Goal: Information Seeking & Learning: Understand process/instructions

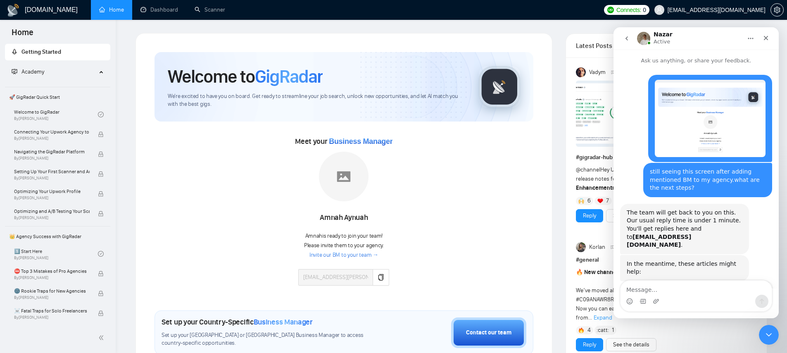
scroll to position [403, 0]
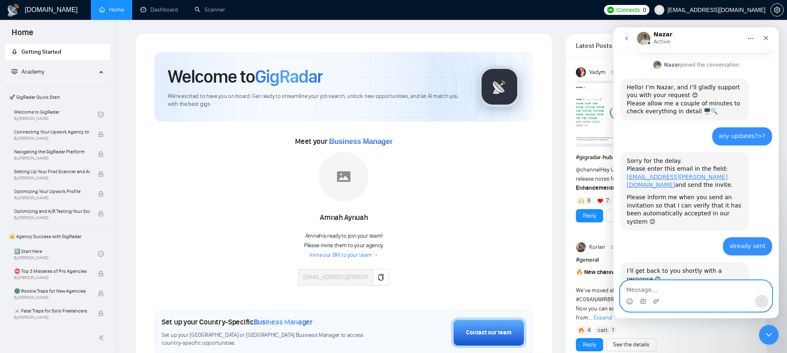
click at [679, 291] on textarea "Message…" at bounding box center [696, 288] width 151 height 14
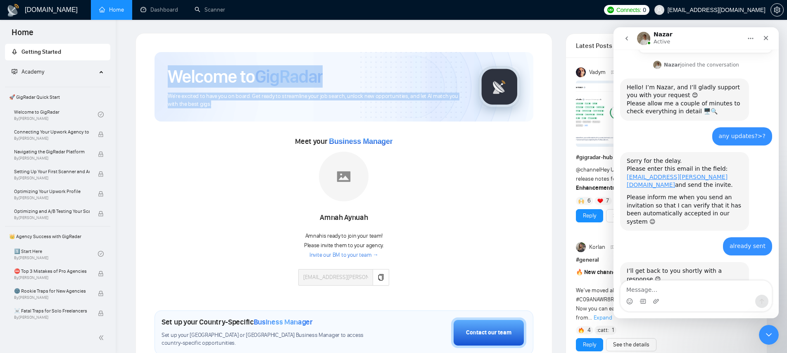
drag, startPoint x: 211, startPoint y: 104, endPoint x: 170, endPoint y: 76, distance: 50.0
click at [170, 76] on div "Welcome to GigRadar We're excited to have you on board. Get ready to streamline…" at bounding box center [317, 86] width 298 height 43
click at [170, 76] on h1 "Welcome to GigRadar" at bounding box center [245, 76] width 155 height 22
drag, startPoint x: 170, startPoint y: 76, endPoint x: 224, endPoint y: 101, distance: 60.1
click at [224, 101] on div "Welcome to GigRadar We're excited to have you on board. Get ready to streamline…" at bounding box center [317, 86] width 298 height 43
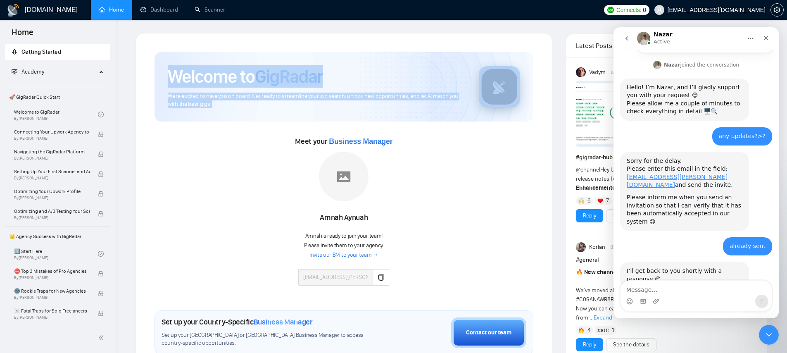
click at [224, 101] on span "We're excited to have you on board. Get ready to streamline your job search, un…" at bounding box center [317, 101] width 298 height 16
drag, startPoint x: 217, startPoint y: 107, endPoint x: 172, endPoint y: 70, distance: 58.4
click at [172, 70] on div "Welcome to GigRadar We're excited to have you on board. Get ready to streamline…" at bounding box center [344, 86] width 379 height 69
click at [172, 70] on h1 "Welcome to GigRadar" at bounding box center [245, 76] width 155 height 22
drag, startPoint x: 171, startPoint y: 70, endPoint x: 237, endPoint y: 105, distance: 74.9
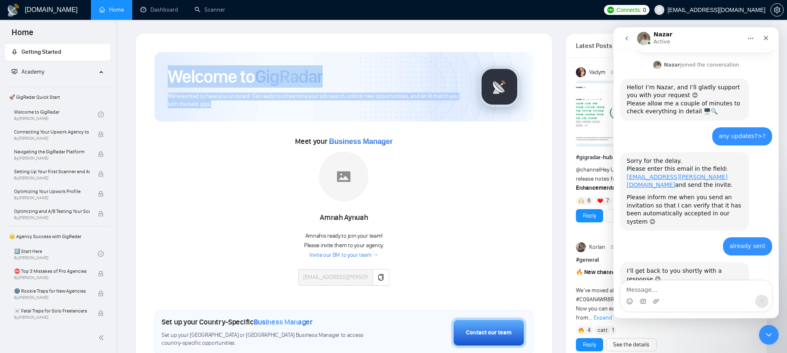
click at [237, 105] on div "Welcome to GigRadar We're excited to have you on board. Get ready to streamline…" at bounding box center [317, 86] width 298 height 43
click at [237, 105] on span "We're excited to have you on board. Get ready to streamline your job search, un…" at bounding box center [317, 101] width 298 height 16
drag, startPoint x: 220, startPoint y: 104, endPoint x: 170, endPoint y: 72, distance: 59.4
click at [170, 72] on div "Welcome to GigRadar We're excited to have you on board. Get ready to streamline…" at bounding box center [344, 86] width 379 height 69
click at [170, 72] on h1 "Welcome to GigRadar" at bounding box center [245, 76] width 155 height 22
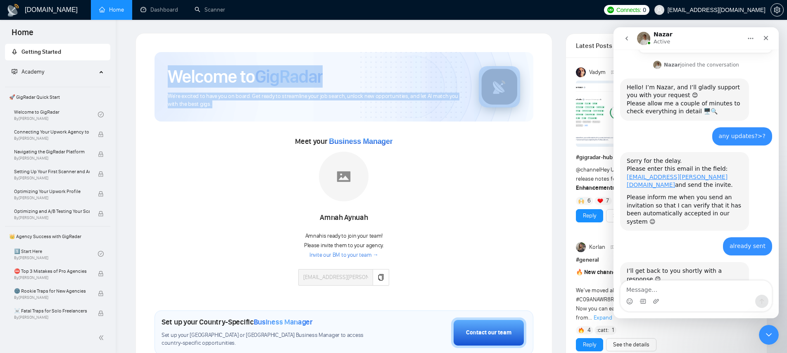
drag, startPoint x: 170, startPoint y: 72, endPoint x: 239, endPoint y: 101, distance: 75.0
click at [239, 101] on div "Welcome to GigRadar We're excited to have you on board. Get ready to streamline…" at bounding box center [317, 86] width 298 height 43
click at [239, 101] on span "We're excited to have you on board. Get ready to streamline your job search, un…" at bounding box center [317, 101] width 298 height 16
drag, startPoint x: 232, startPoint y: 104, endPoint x: 173, endPoint y: 71, distance: 67.7
click at [173, 71] on div "Welcome to GigRadar We're excited to have you on board. Get ready to streamline…" at bounding box center [317, 86] width 298 height 43
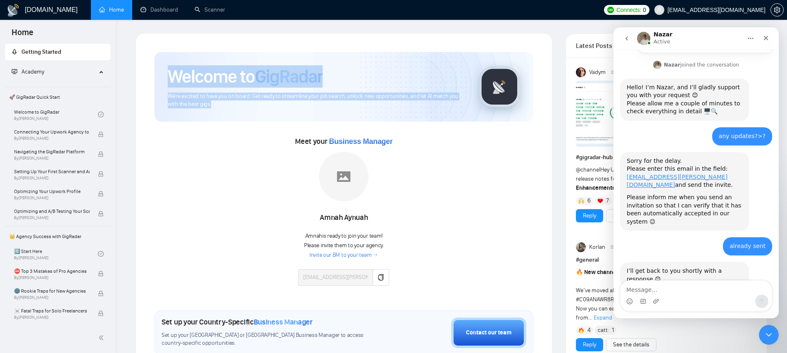
click at [173, 71] on h1 "Welcome to GigRadar" at bounding box center [245, 76] width 155 height 22
drag, startPoint x: 161, startPoint y: 72, endPoint x: 234, endPoint y: 112, distance: 83.0
click at [234, 112] on div "Welcome to GigRadar We're excited to have you on board. Get ready to streamline…" at bounding box center [344, 86] width 379 height 69
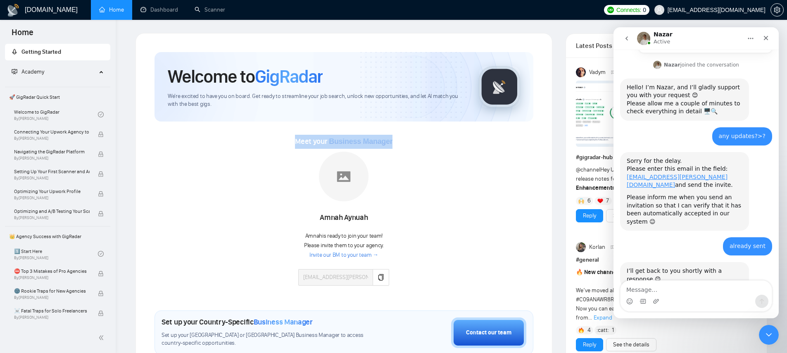
drag, startPoint x: 279, startPoint y: 141, endPoint x: 415, endPoint y: 146, distance: 135.7
click at [415, 146] on div "Meet your Business Manager Amnah Aynuah Amnah is ready to join your team! Pleas…" at bounding box center [344, 214] width 379 height 159
drag, startPoint x: 405, startPoint y: 145, endPoint x: 291, endPoint y: 139, distance: 114.7
click at [291, 139] on div "Meet your Business Manager Amnah Aynuah Amnah is ready to join your team! Pleas…" at bounding box center [344, 214] width 379 height 159
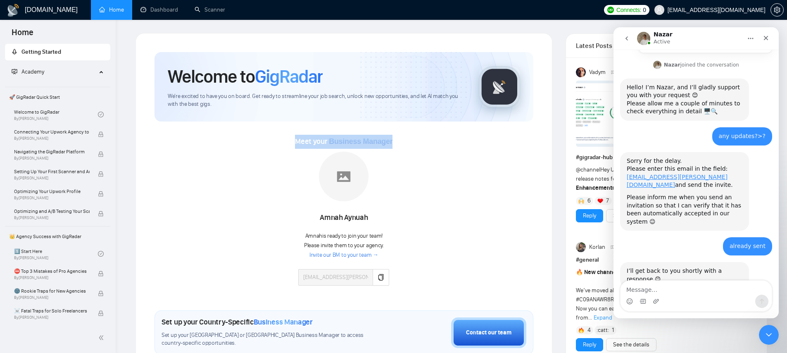
click at [291, 139] on div "Meet your Business Manager Amnah Aynuah Amnah is ready to join your team! Pleas…" at bounding box center [344, 214] width 379 height 159
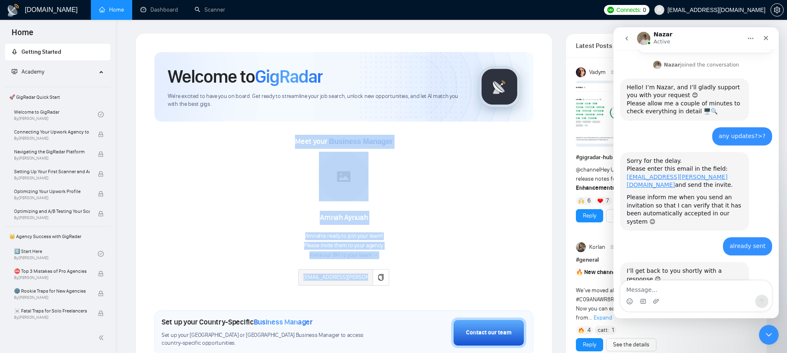
drag, startPoint x: 291, startPoint y: 139, endPoint x: 444, endPoint y: 242, distance: 184.4
click at [444, 242] on div "Meet your Business Manager Amnah Aynuah Amnah is ready to join your team! Pleas…" at bounding box center [344, 214] width 379 height 159
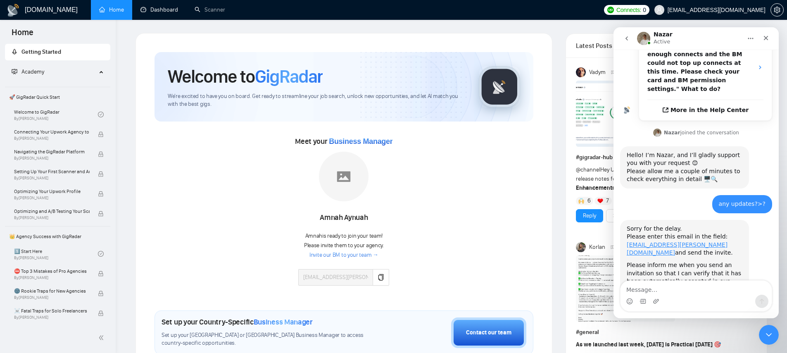
scroll to position [403, 0]
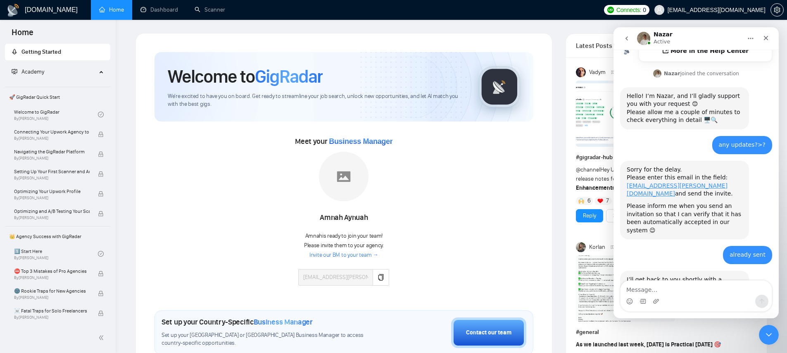
scroll to position [403, 0]
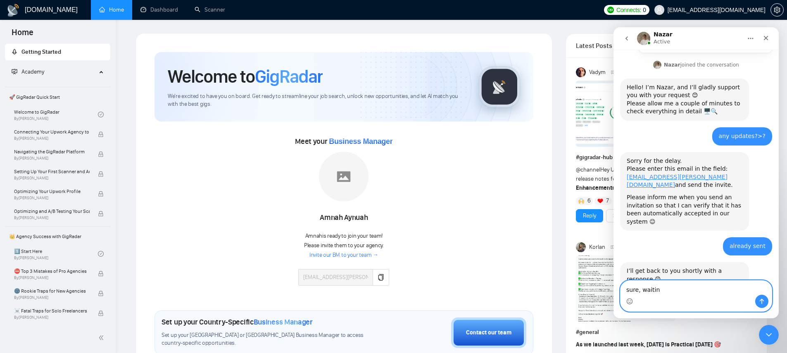
type textarea "sure, waiting"
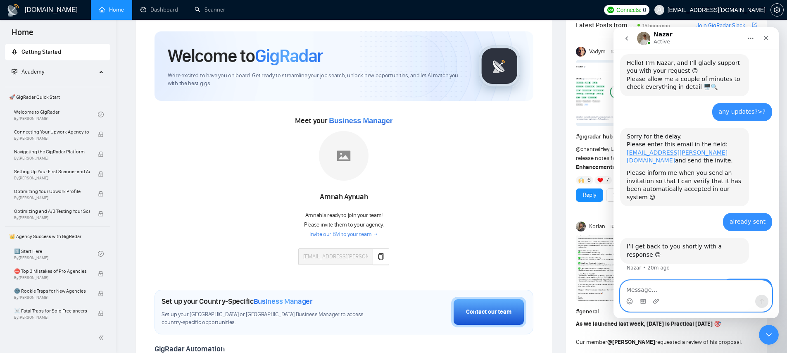
scroll to position [0, 0]
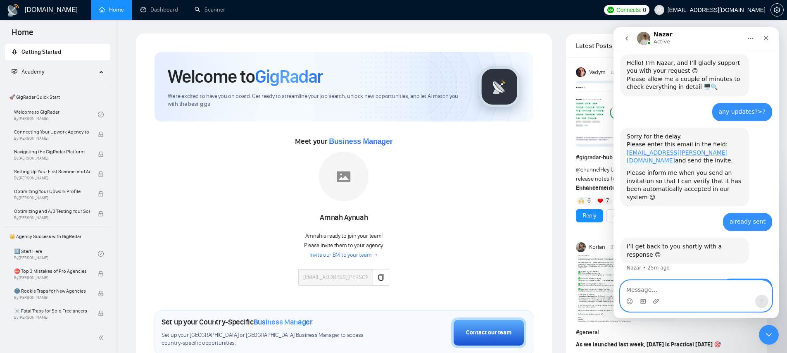
click at [693, 291] on textarea "Message…" at bounding box center [696, 288] width 151 height 14
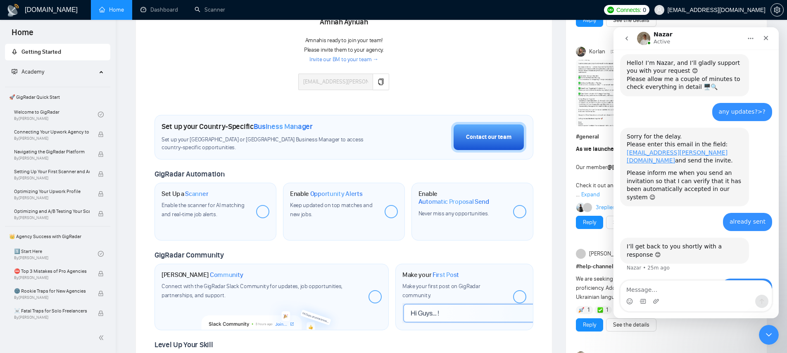
scroll to position [206, 0]
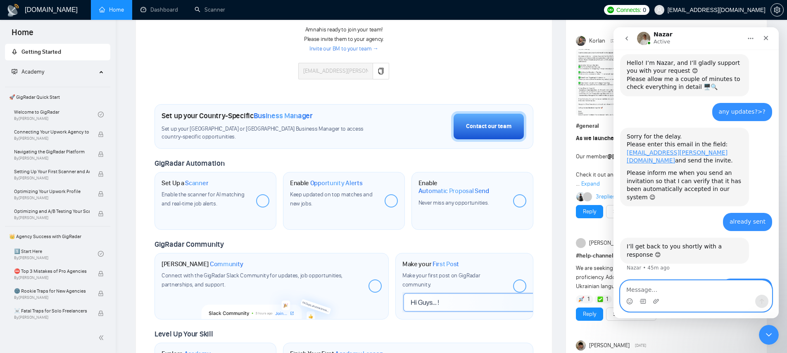
type textarea "?"
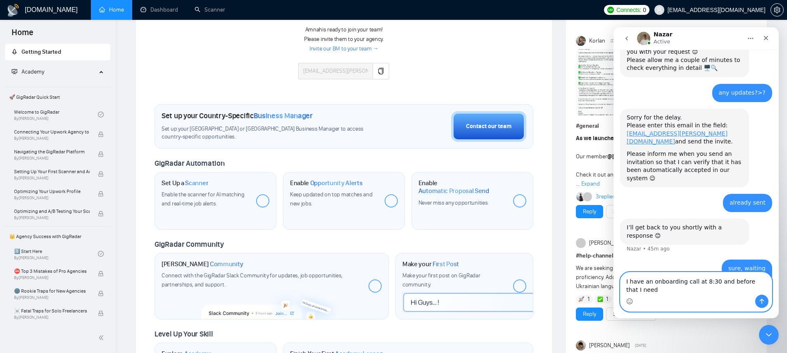
scroll to position [454, 0]
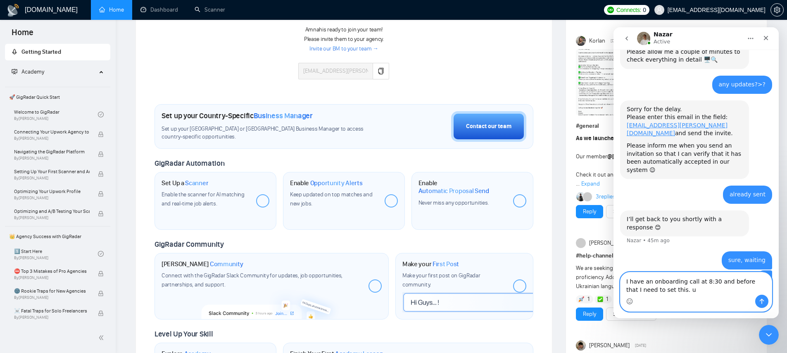
type textarea "I have an onboarding call at 8:30 and before that I need to set this. up"
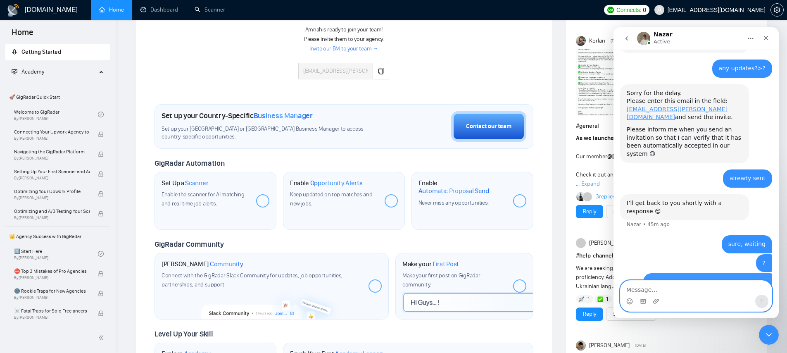
scroll to position [473, 0]
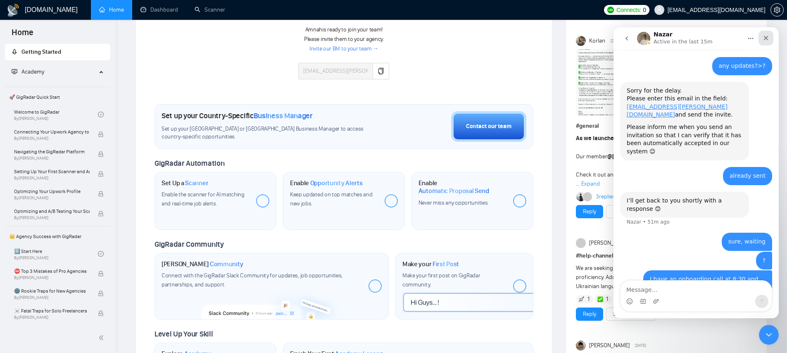
click at [762, 35] on div "Close" at bounding box center [766, 38] width 15 height 15
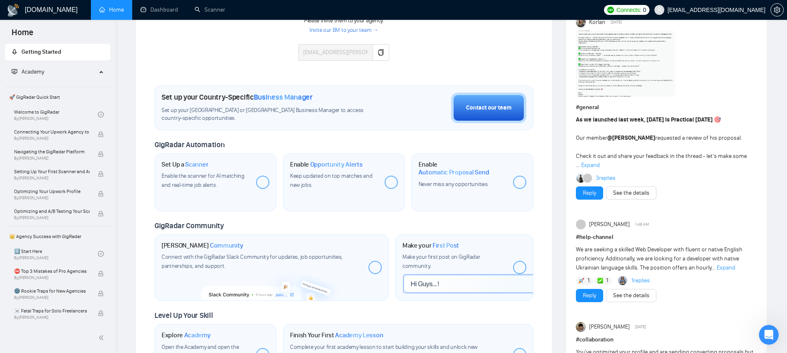
scroll to position [0, 0]
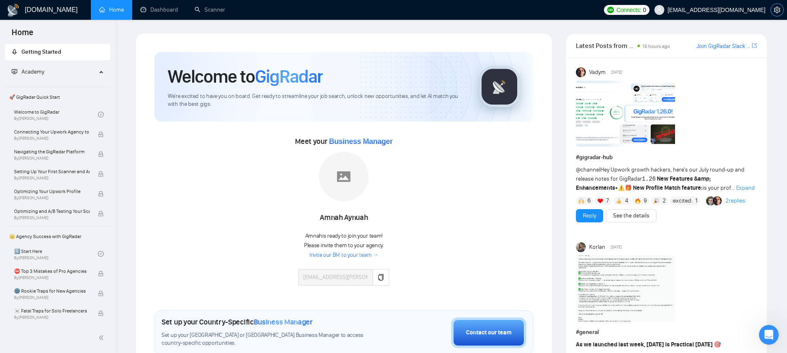
click at [771, 12] on button "button" at bounding box center [777, 9] width 13 height 13
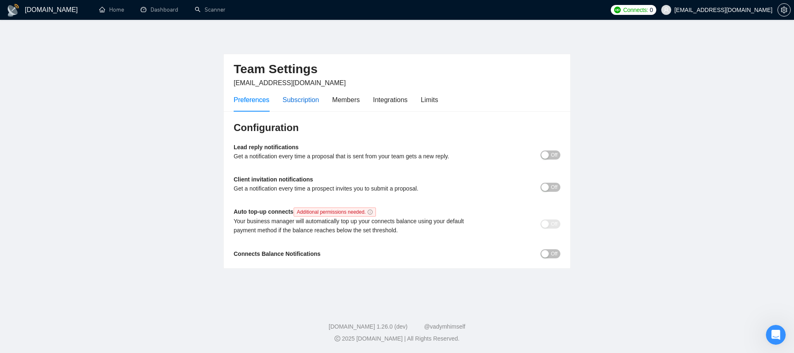
click at [294, 100] on div "Subscription" at bounding box center [300, 100] width 36 height 10
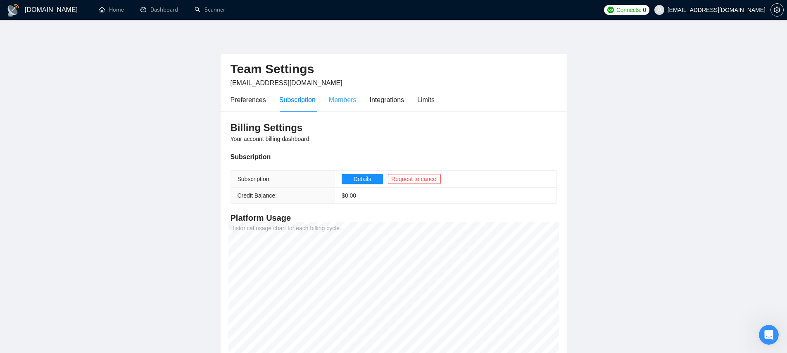
click at [348, 108] on div "Members" at bounding box center [343, 100] width 28 height 24
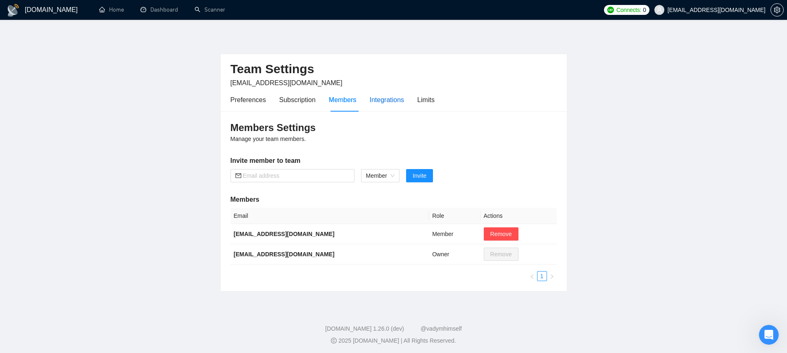
click at [389, 99] on div "Integrations" at bounding box center [387, 100] width 35 height 10
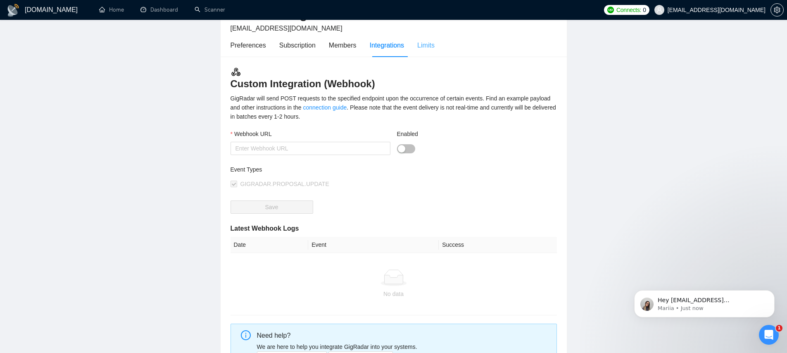
scroll to position [12, 0]
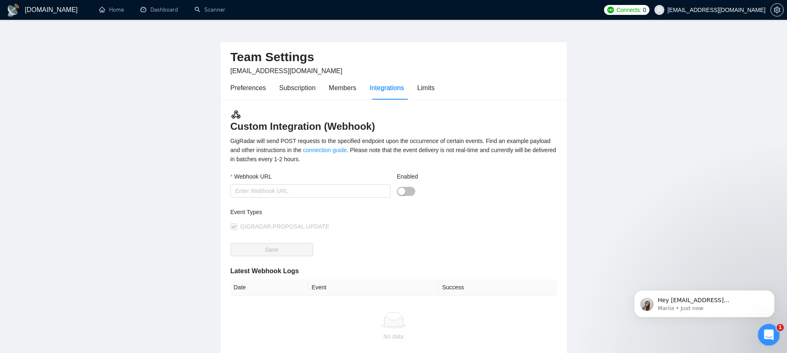
click at [763, 330] on div "Open Intercom Messenger" at bounding box center [767, 333] width 27 height 27
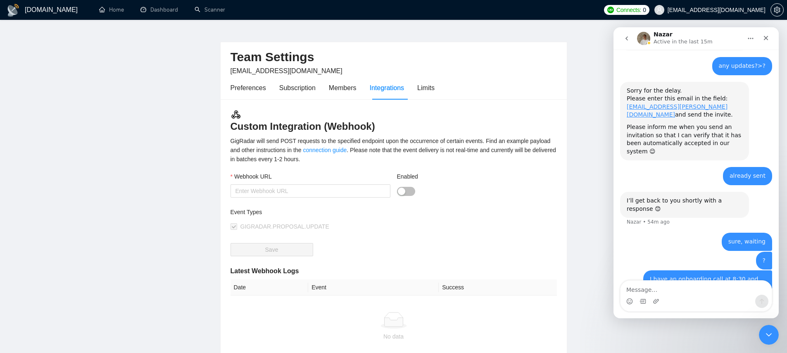
scroll to position [341, 0]
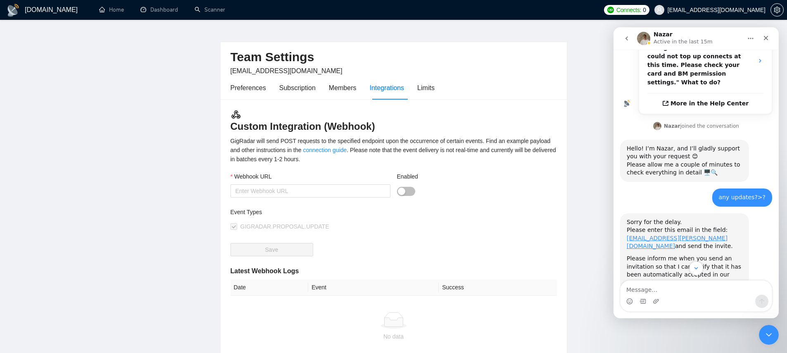
click at [628, 39] on icon "go back" at bounding box center [627, 38] width 7 height 7
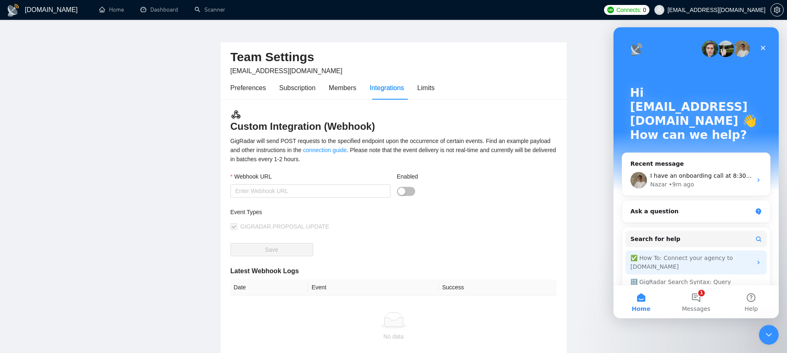
scroll to position [29, 0]
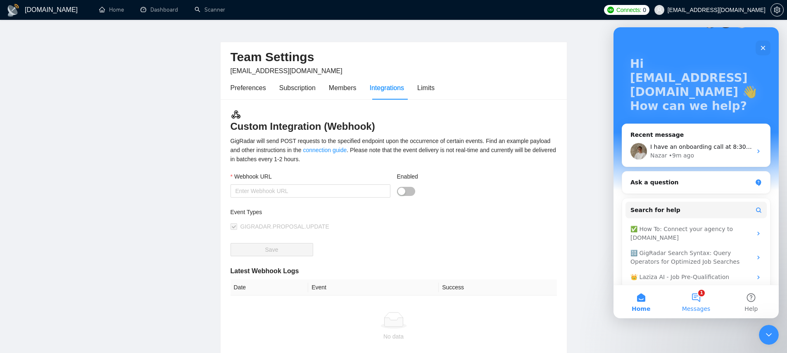
click at [701, 311] on span "Messages" at bounding box center [696, 309] width 29 height 6
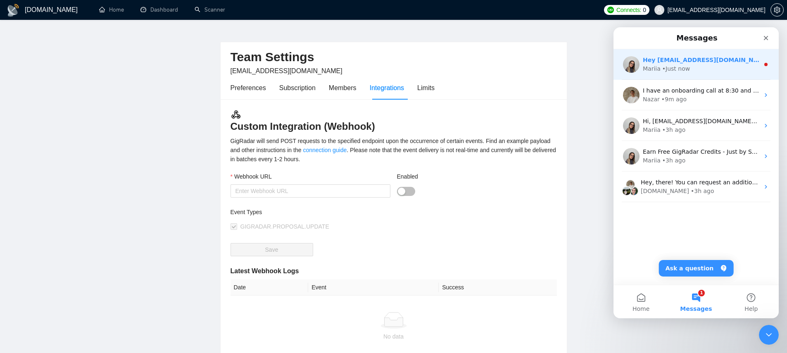
click at [689, 75] on div "Hey sagar@sranalytics.io, Do you want to learn how to integrate GigRadar with y…" at bounding box center [696, 64] width 165 height 31
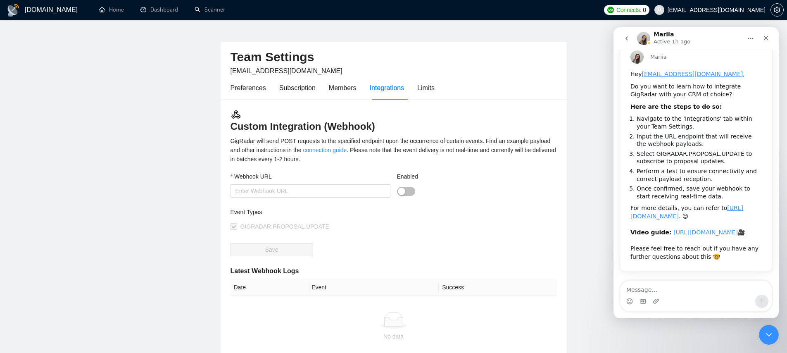
scroll to position [0, 0]
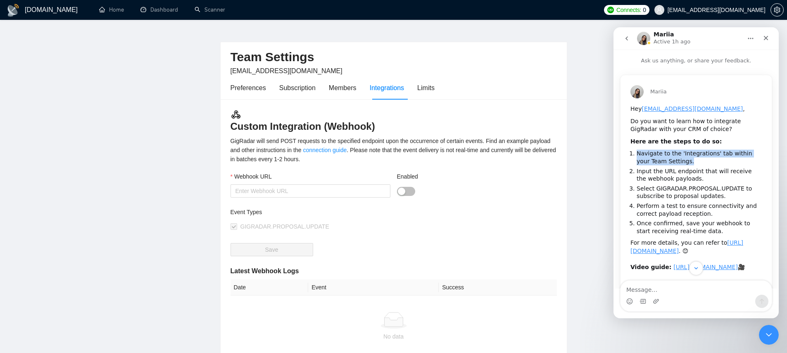
drag, startPoint x: 637, startPoint y: 154, endPoint x: 681, endPoint y: 160, distance: 43.8
click at [681, 160] on li "Navigate to the 'Integrations' tab within your Team Settings." at bounding box center [699, 157] width 125 height 15
drag, startPoint x: 661, startPoint y: 177, endPoint x: 695, endPoint y: 182, distance: 34.8
click at [694, 182] on ol "Navigate to the 'Integrations' tab within your Team Settings. Input the URL end…" at bounding box center [696, 192] width 131 height 85
click at [695, 182] on li "Input the URL endpoint that will receive the webhook payloads." at bounding box center [699, 174] width 125 height 15
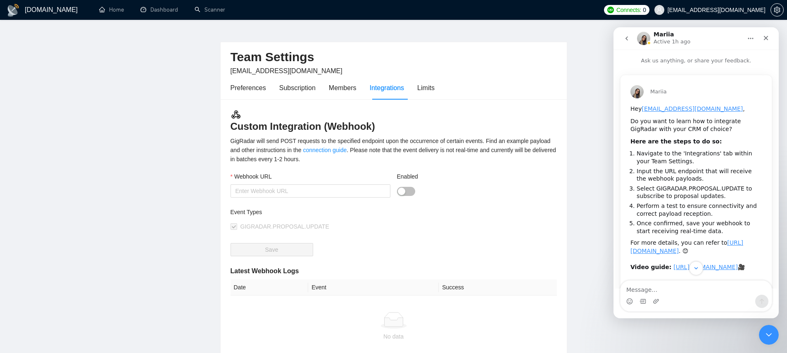
scroll to position [19, 0]
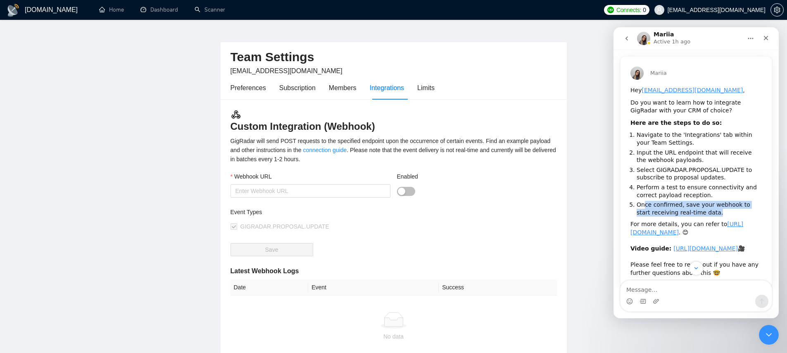
drag, startPoint x: 645, startPoint y: 204, endPoint x: 709, endPoint y: 213, distance: 65.1
click at [709, 213] on li "Once confirmed, save your webhook to start receiving real-time data." at bounding box center [699, 208] width 125 height 15
click at [717, 213] on li "Once confirmed, save your webhook to start receiving real-time data." at bounding box center [699, 208] width 125 height 15
drag, startPoint x: 702, startPoint y: 211, endPoint x: 623, endPoint y: 201, distance: 80.0
click at [623, 201] on div "Hey sagar@sranalytics.io , Do you want to learn how to integrate GigRadar with …" at bounding box center [696, 186] width 151 height 201
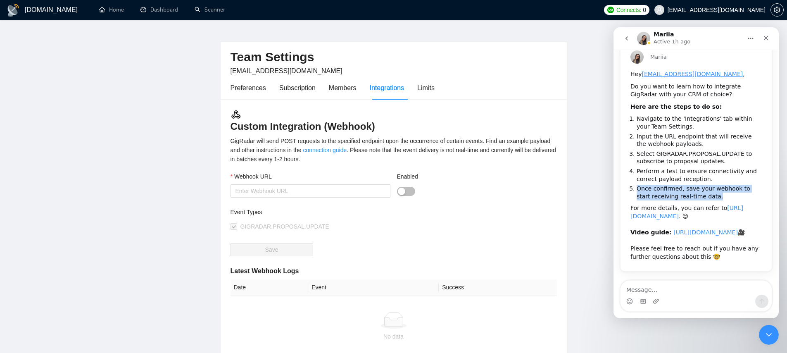
scroll to position [0, 0]
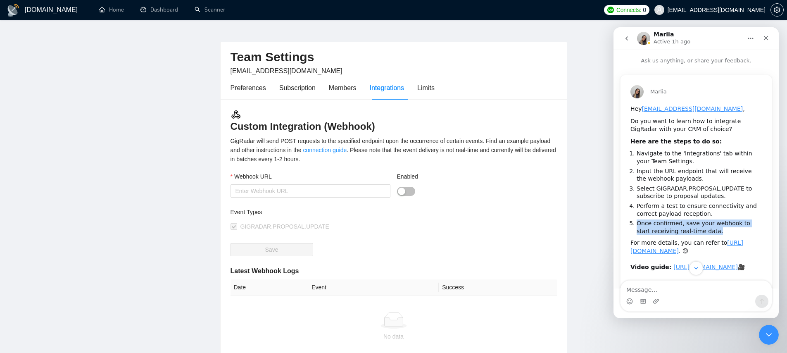
click at [630, 40] on icon "go back" at bounding box center [627, 38] width 7 height 7
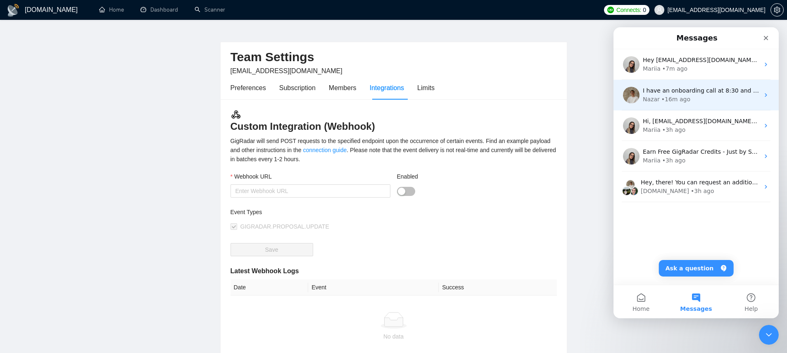
click at [674, 95] on div "• 16m ago" at bounding box center [676, 99] width 29 height 9
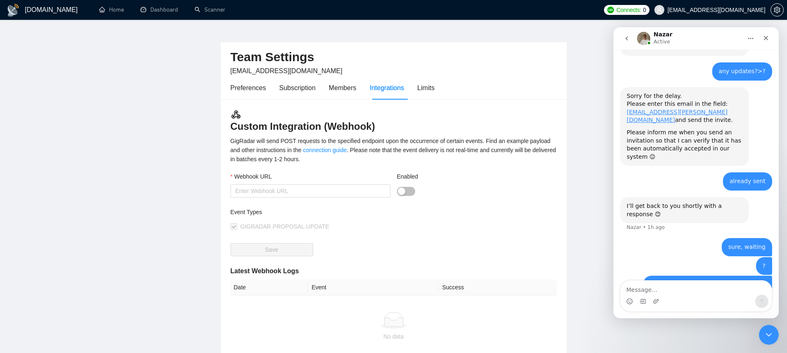
scroll to position [425, 0]
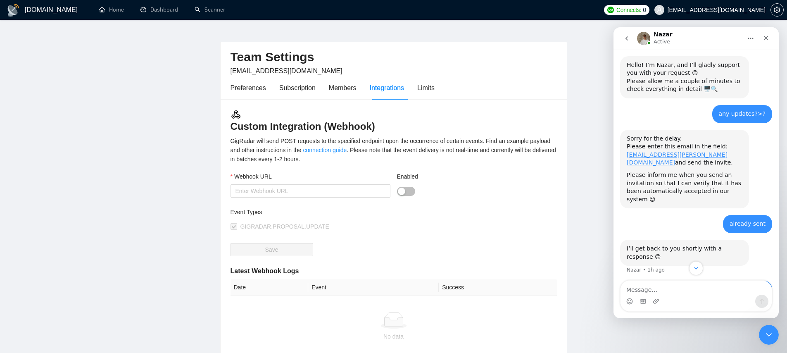
click at [42, 7] on h1 "[DOMAIN_NAME]" at bounding box center [51, 10] width 53 height 20
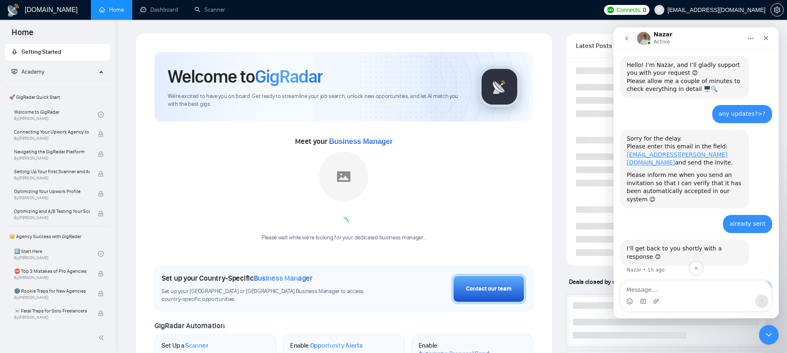
click at [98, 69] on div "Academy" at bounding box center [58, 72] width 106 height 17
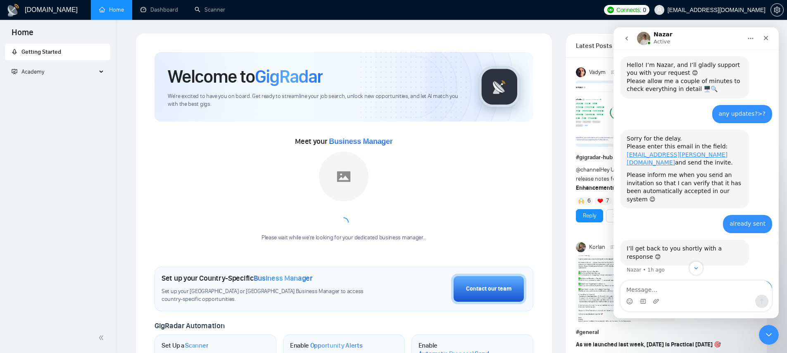
click at [98, 69] on div "Academy" at bounding box center [58, 72] width 106 height 17
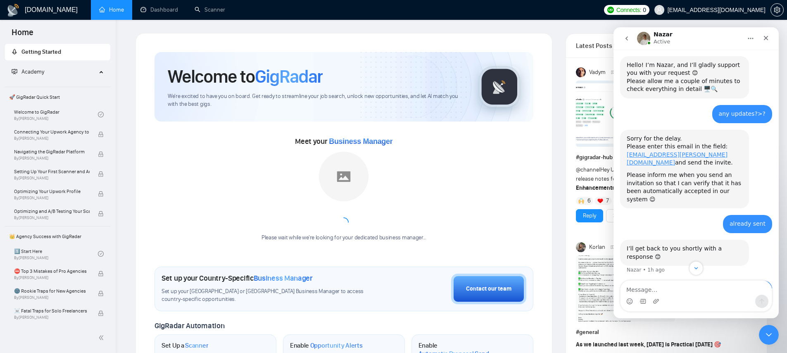
click at [98, 53] on span "Getting Started" at bounding box center [58, 52] width 92 height 17
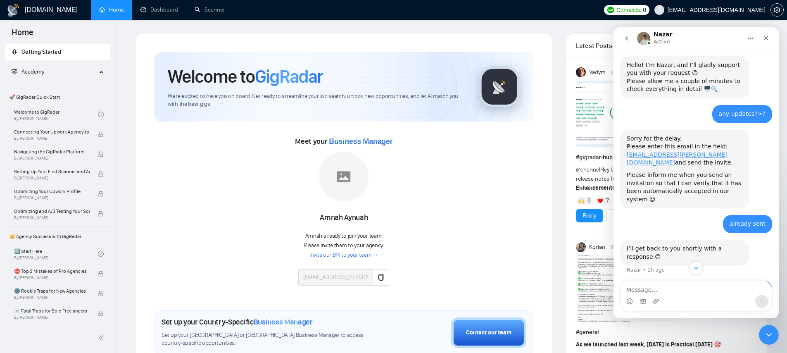
click at [98, 53] on span "Getting Started" at bounding box center [58, 52] width 92 height 17
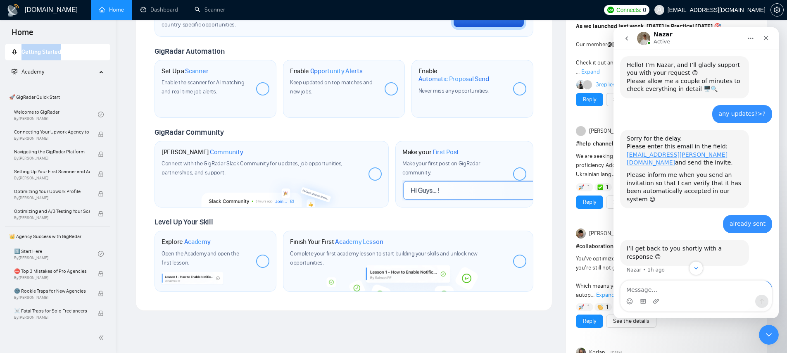
scroll to position [324, 0]
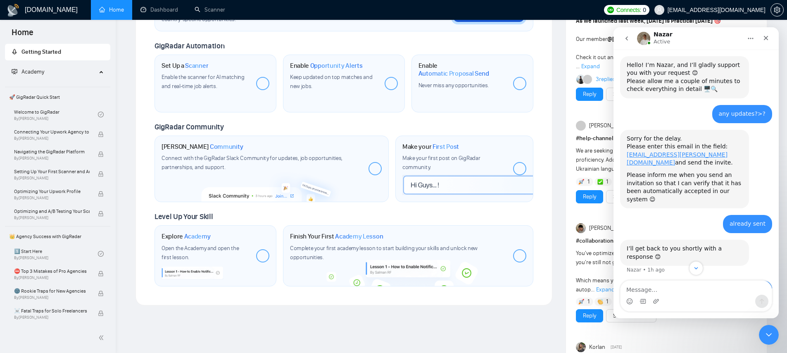
click at [344, 236] on span "Academy Lesson" at bounding box center [359, 236] width 48 height 8
click at [379, 258] on div "Complete your first academy lesson to start building your skills and unlock new…" at bounding box center [398, 253] width 217 height 18
click at [389, 271] on div "Finish Your First Academy Lesson Complete your first academy lesson to start bu…" at bounding box center [398, 253] width 217 height 43
click at [523, 258] on div at bounding box center [519, 255] width 13 height 13
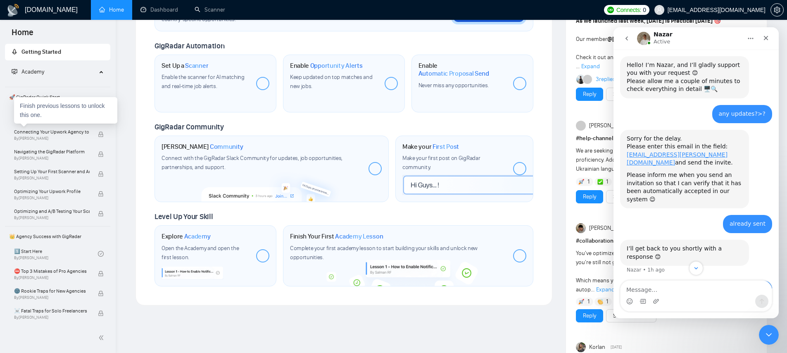
click at [68, 121] on div "Finish previous lessons to unlock this one." at bounding box center [65, 110] width 103 height 26
click at [12, 111] on div "Welcome to GigRadar By Vlad Timinsky" at bounding box center [58, 114] width 104 height 18
click at [19, 111] on link "Welcome to GigRadar By Vlad Timinsky" at bounding box center [56, 114] width 84 height 18
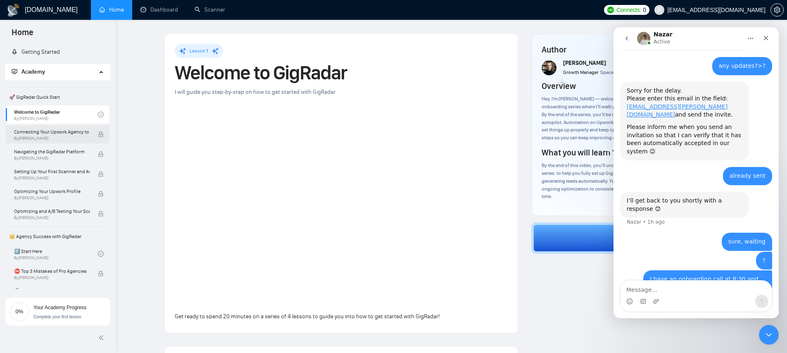
click at [67, 125] on div "Connecting Your Upwork Agency to GigRadar By Vlad Timinsky" at bounding box center [56, 134] width 84 height 18
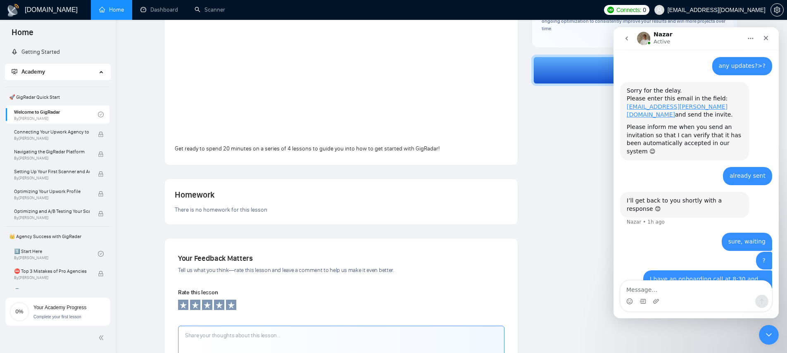
scroll to position [173, 0]
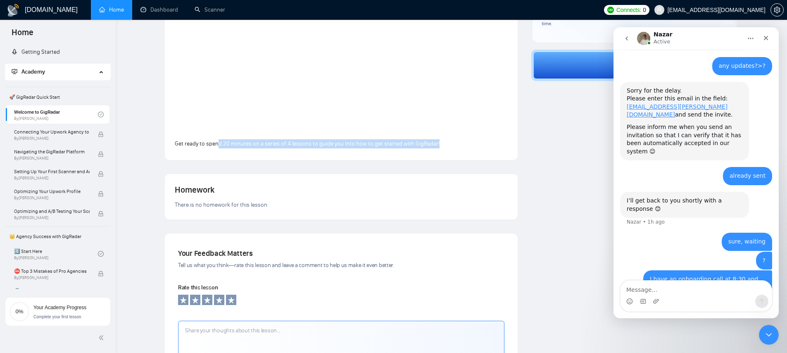
drag, startPoint x: 217, startPoint y: 144, endPoint x: 439, endPoint y: 148, distance: 221.2
click at [439, 148] on div "Lesson 1 Welcome to GigRadar I will guide you step-by-step on how to get starte…" at bounding box center [341, 10] width 333 height 279
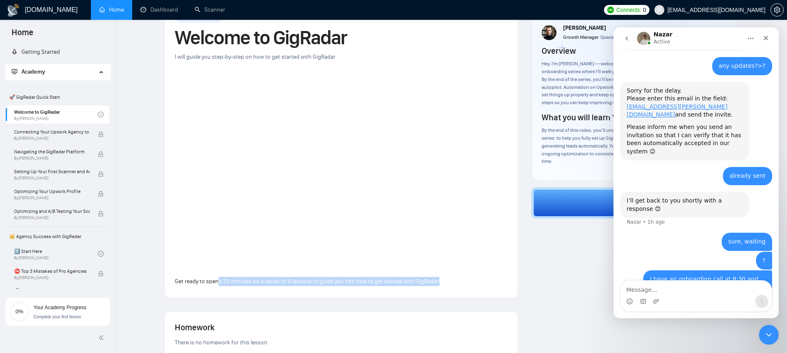
click at [360, 291] on div "Lesson 1 Welcome to GigRadar I will guide you step-by-step on how to get starte…" at bounding box center [341, 148] width 353 height 299
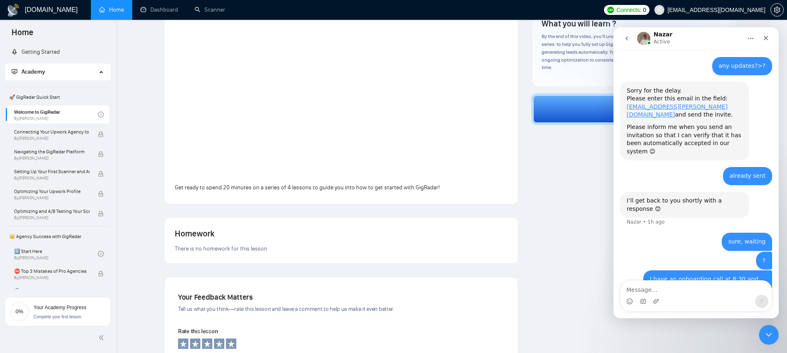
scroll to position [171, 0]
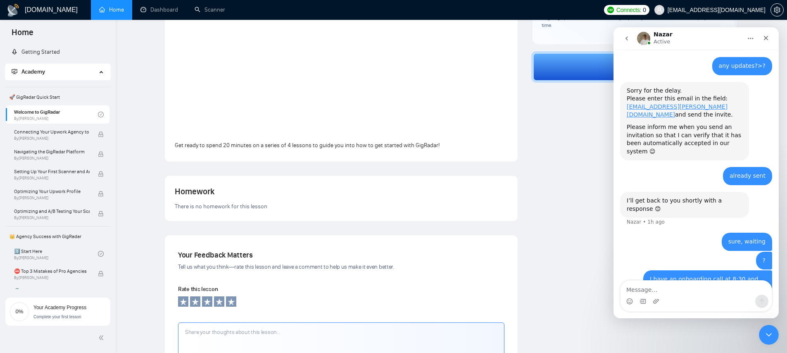
click at [724, 35] on div "Nazar Active" at bounding box center [689, 38] width 105 height 14
click at [762, 33] on div "Close" at bounding box center [766, 38] width 15 height 15
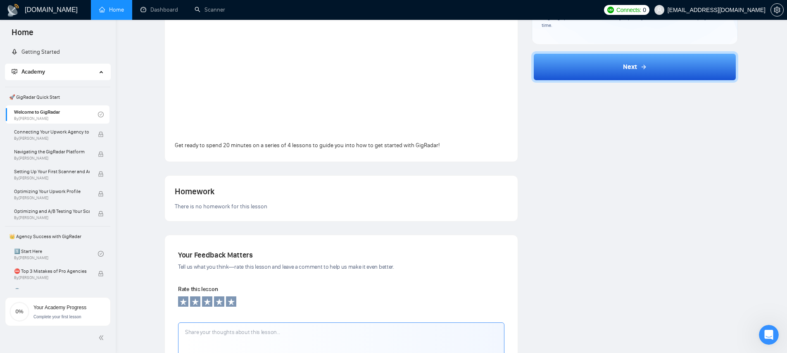
scroll to position [0, 0]
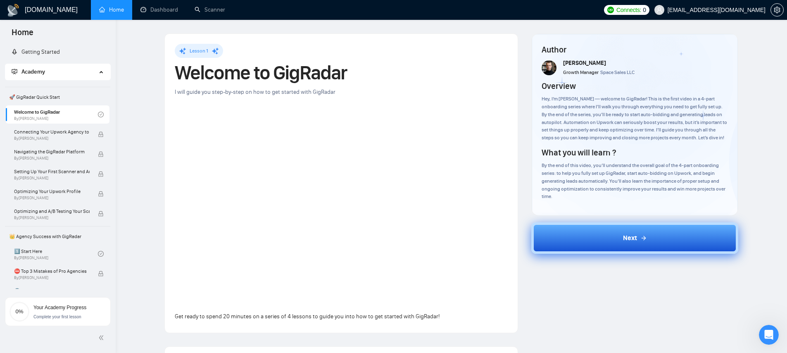
click at [663, 244] on button "Next" at bounding box center [635, 237] width 207 height 31
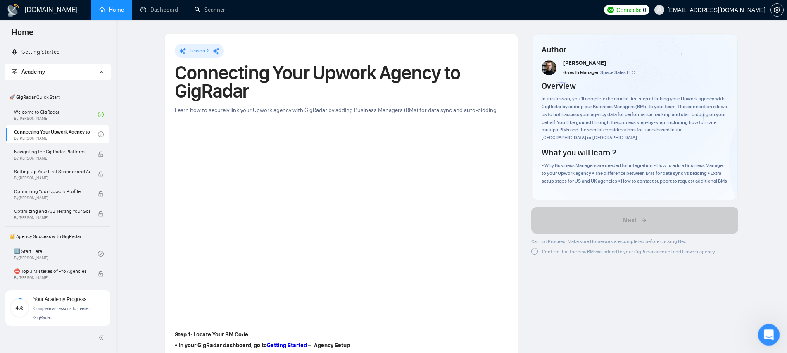
click at [762, 338] on div "Open Intercom Messenger" at bounding box center [767, 333] width 27 height 27
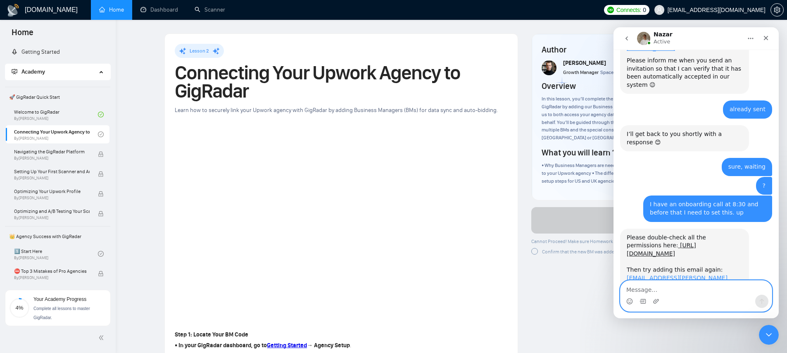
scroll to position [554, 0]
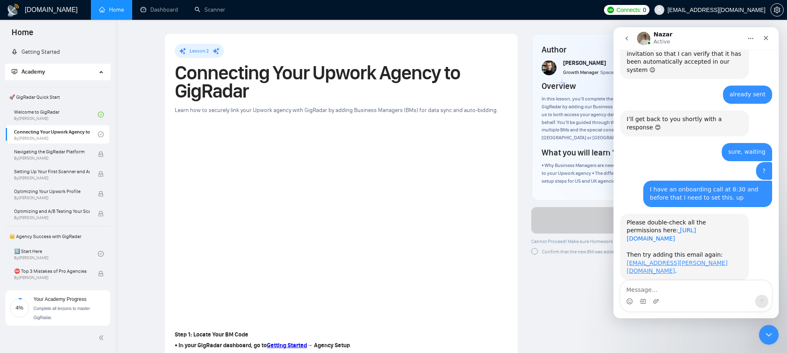
click at [686, 227] on link "[URL][DOMAIN_NAME]" at bounding box center [661, 234] width 69 height 15
drag, startPoint x: 628, startPoint y: 94, endPoint x: 647, endPoint y: 110, distance: 24.3
click at [647, 110] on div "I’ll get back to you shortly with a response 😊 Nazar • 1h ago" at bounding box center [684, 123] width 129 height 26
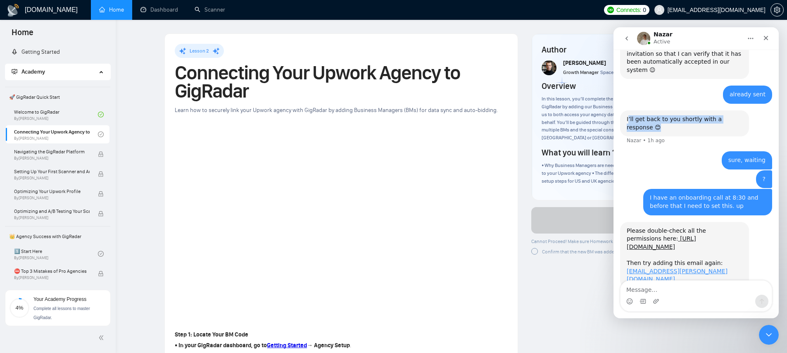
click at [647, 110] on div "I’ll get back to you shortly with a response 😊 Nazar • 1h ago" at bounding box center [684, 123] width 129 height 26
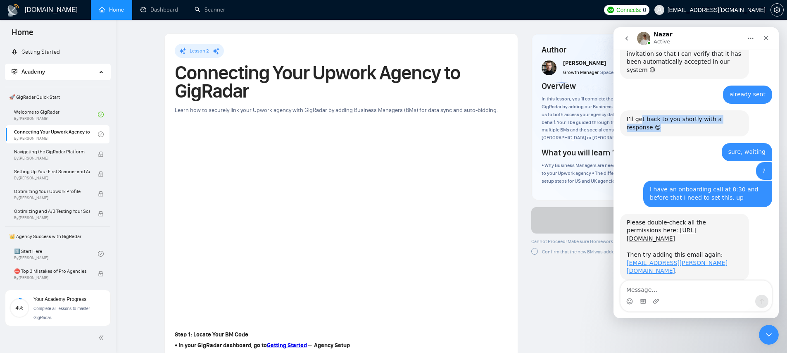
drag, startPoint x: 645, startPoint y: 106, endPoint x: 639, endPoint y: 96, distance: 11.5
click at [639, 115] on div "I’ll get back to you shortly with a response 😊" at bounding box center [685, 123] width 116 height 16
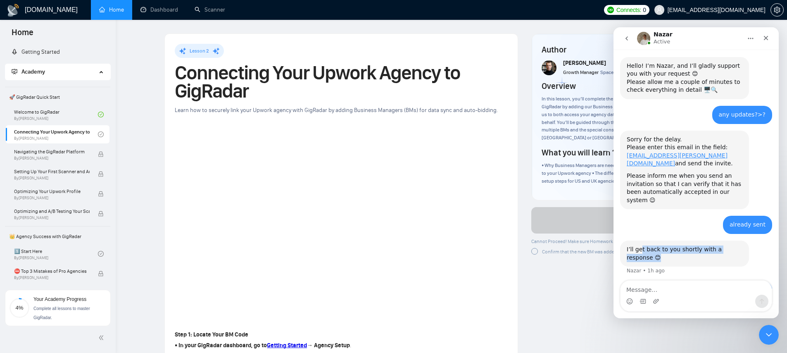
scroll to position [382, 0]
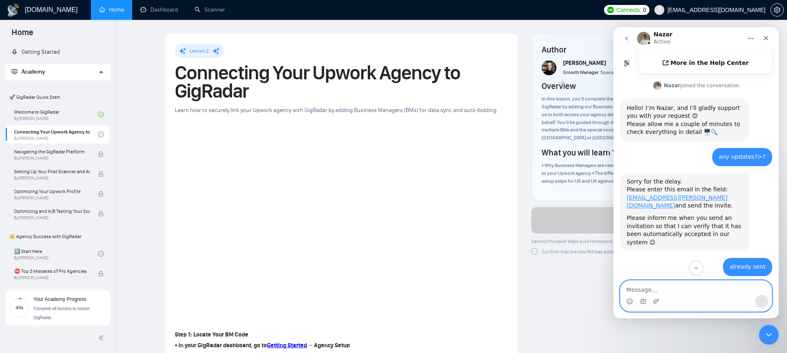
click at [691, 289] on textarea "Message…" at bounding box center [696, 288] width 151 height 14
type textarea "e"
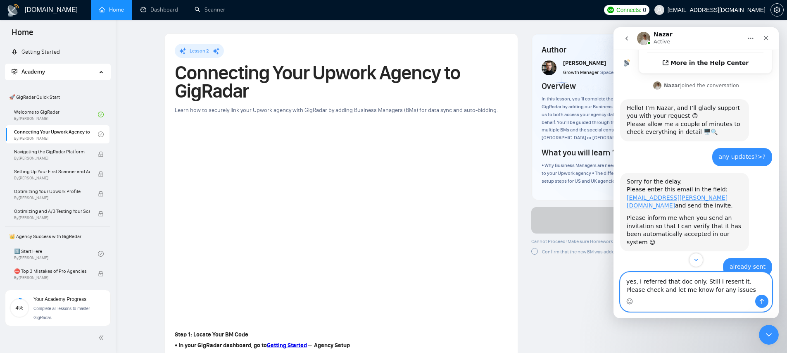
type textarea "yes, I referred that doc only. Still I resent it. Please check and let me know …"
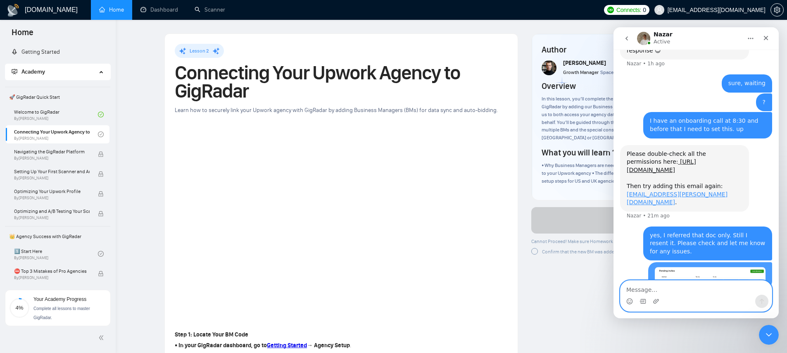
scroll to position [631, 0]
click at [103, 13] on link "Home" at bounding box center [111, 9] width 25 height 7
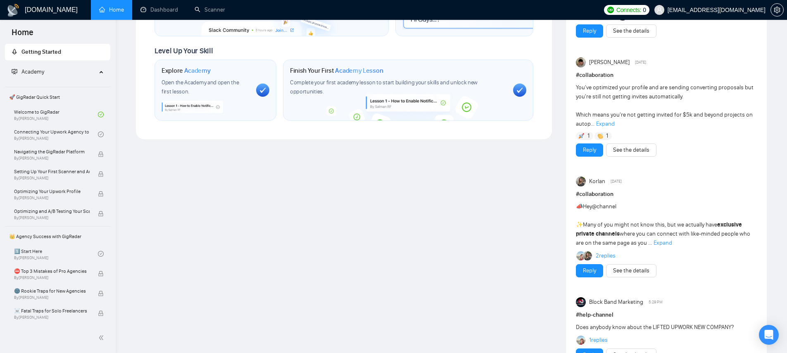
scroll to position [532, 0]
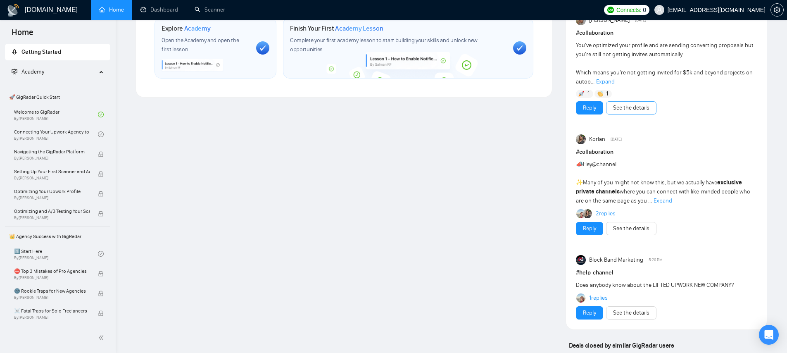
click at [614, 111] on link "See the details" at bounding box center [631, 107] width 36 height 9
click at [763, 334] on div "Open Intercom Messenger" at bounding box center [770, 335] width 22 height 22
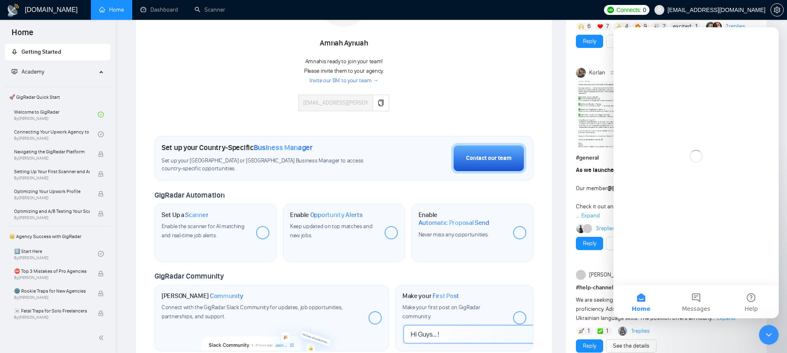
scroll to position [0, 0]
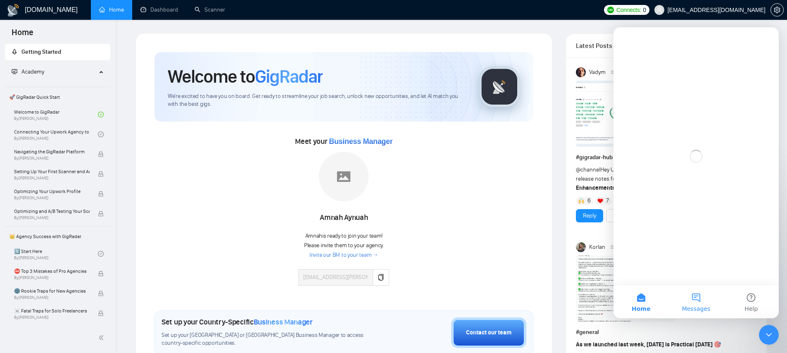
click at [699, 307] on span "Messages" at bounding box center [696, 309] width 29 height 6
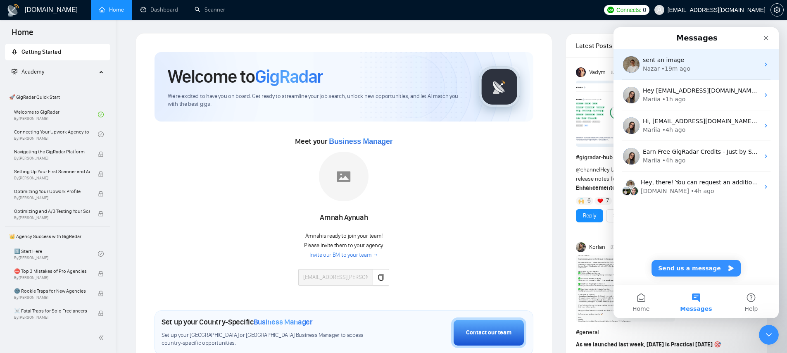
click at [677, 73] on div "sent an image Nazar • 19m ago" at bounding box center [696, 64] width 165 height 31
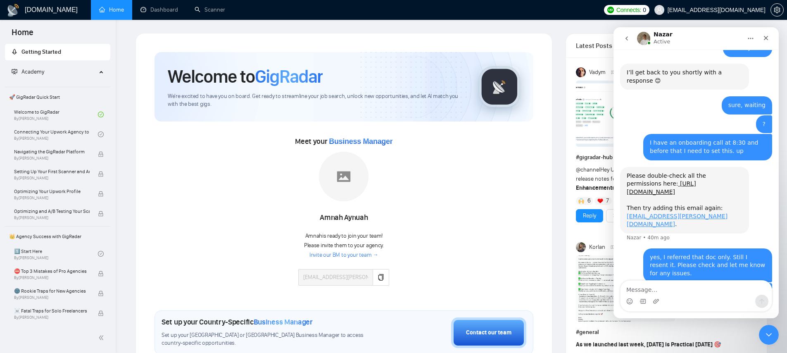
scroll to position [623, 0]
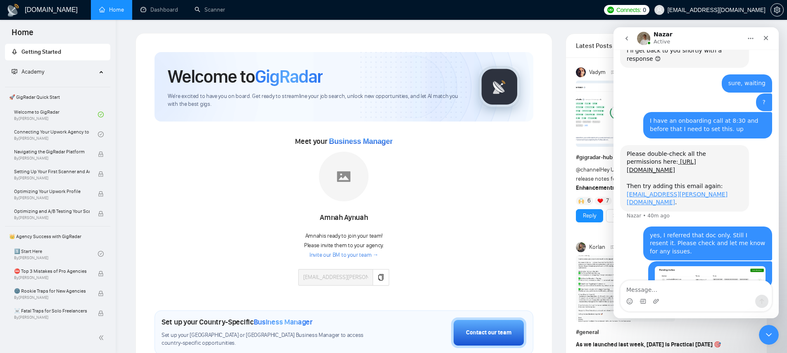
type textarea "?"
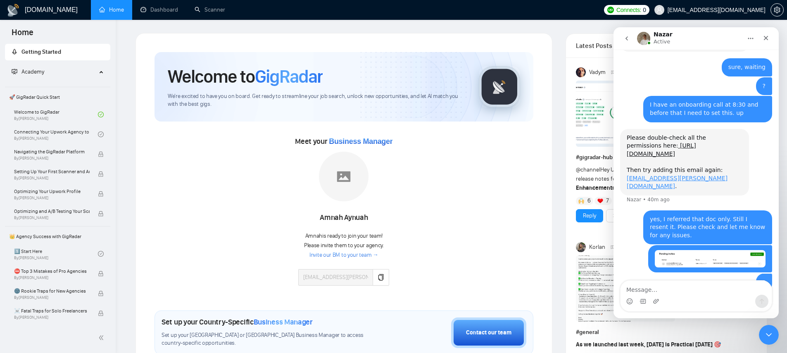
scroll to position [642, 0]
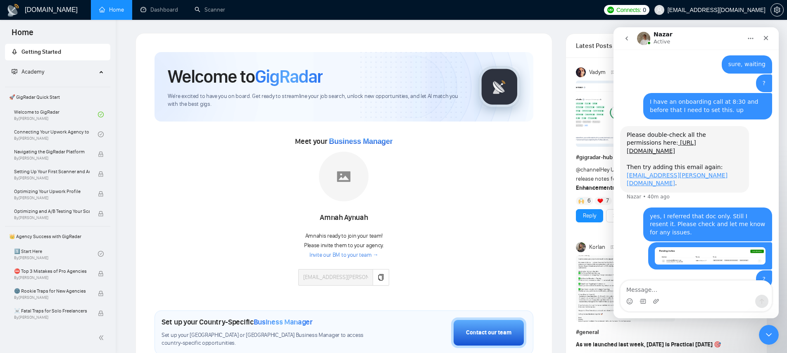
click at [766, 336] on icon "Close Intercom Messenger" at bounding box center [768, 334] width 10 height 10
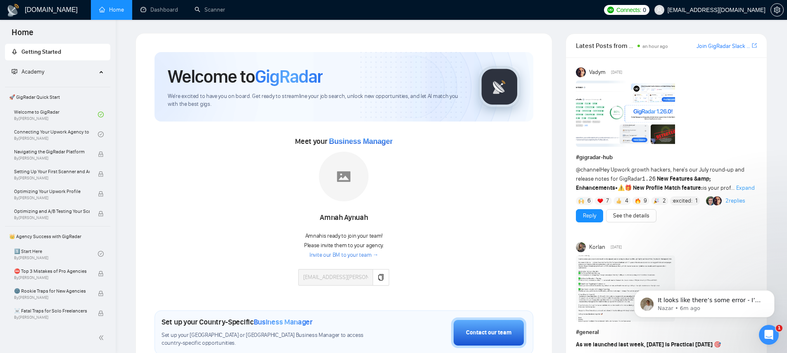
scroll to position [683, 0]
click at [710, 305] on div at bounding box center [666, 289] width 181 height 69
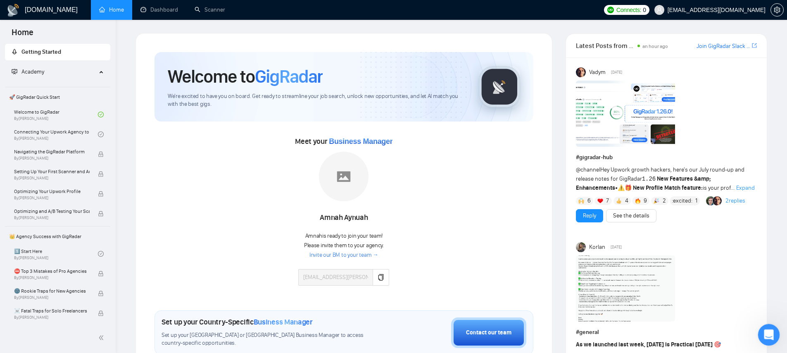
click at [760, 334] on div "Open Intercom Messenger" at bounding box center [767, 333] width 27 height 27
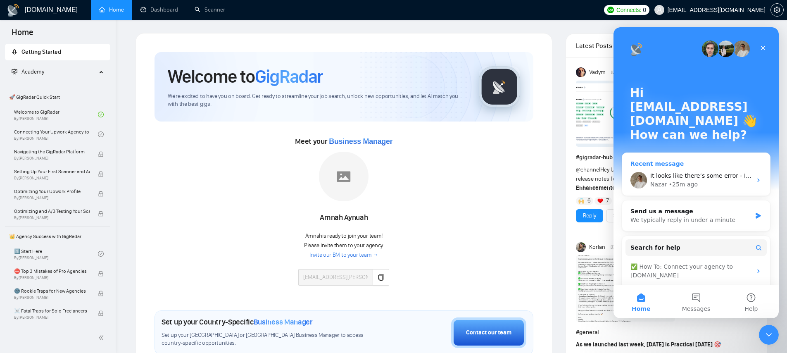
click at [688, 180] on div "• 25m ago" at bounding box center [683, 184] width 29 height 9
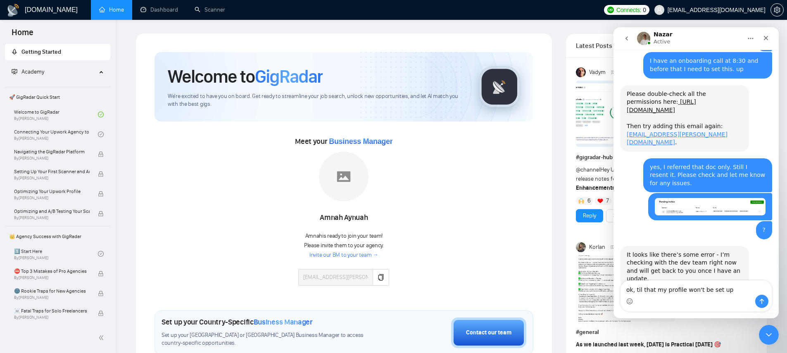
type textarea "ok, til that my profile won't be set up."
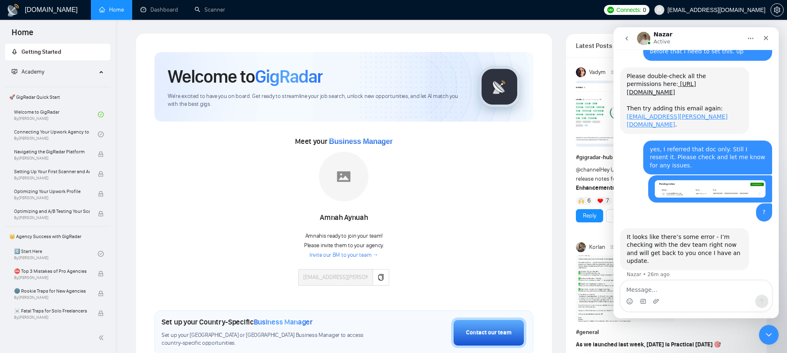
scroll to position [707, 0]
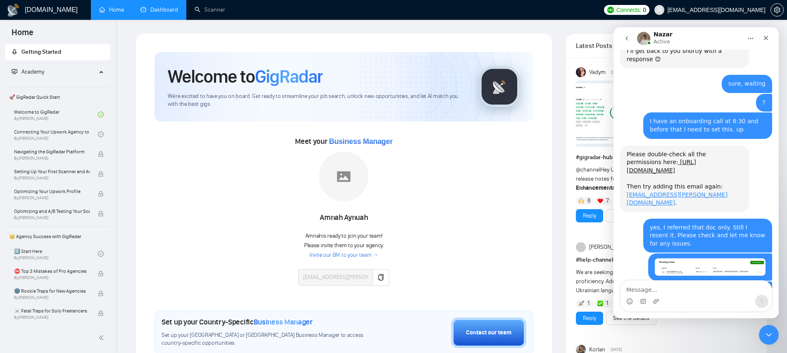
click at [154, 13] on link "Dashboard" at bounding box center [160, 9] width 38 height 7
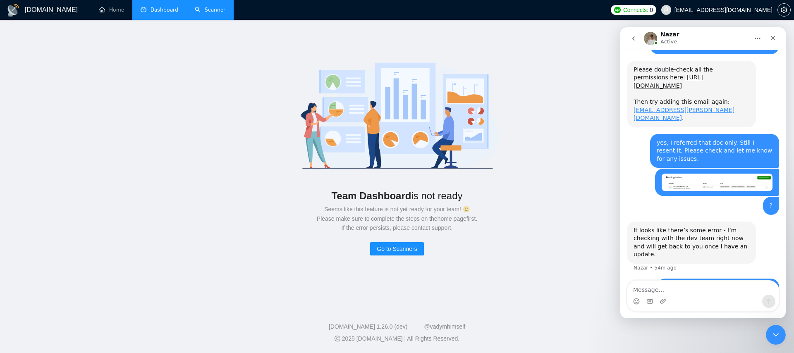
click at [213, 12] on link "Scanner" at bounding box center [210, 9] width 31 height 7
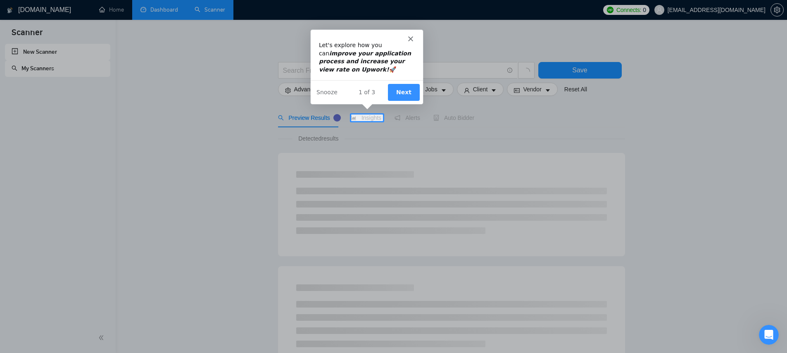
scroll to position [707, 0]
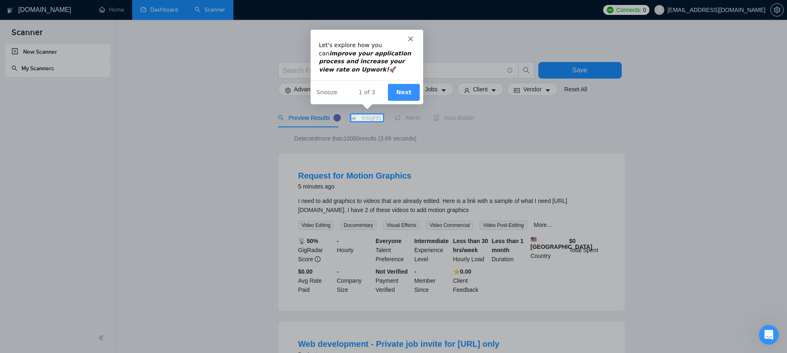
click at [408, 89] on button "Next" at bounding box center [404, 91] width 32 height 17
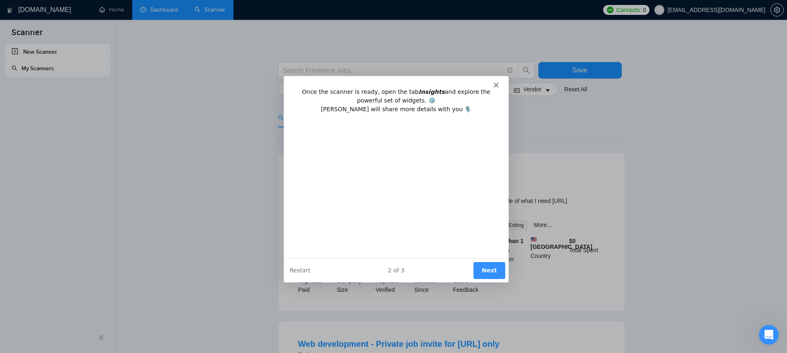
scroll to position [0, 0]
